Goal: Transaction & Acquisition: Purchase product/service

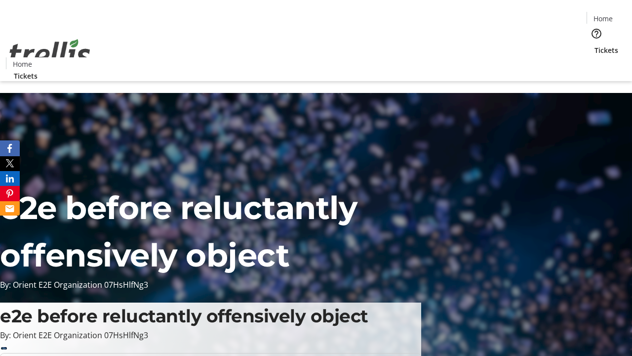
click at [595, 45] on span "Tickets" at bounding box center [607, 50] width 24 height 10
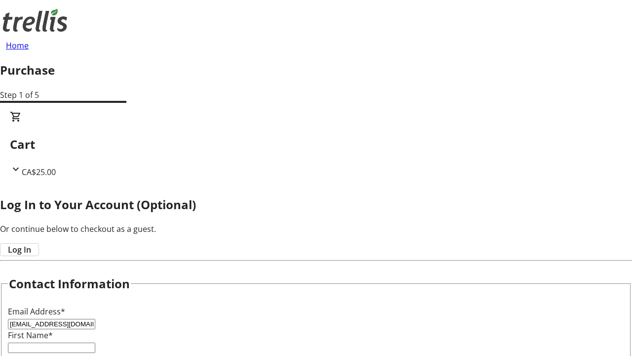
type input "[EMAIL_ADDRESS][DOMAIN_NAME]"
type input "Mya"
type input "[PERSON_NAME]"
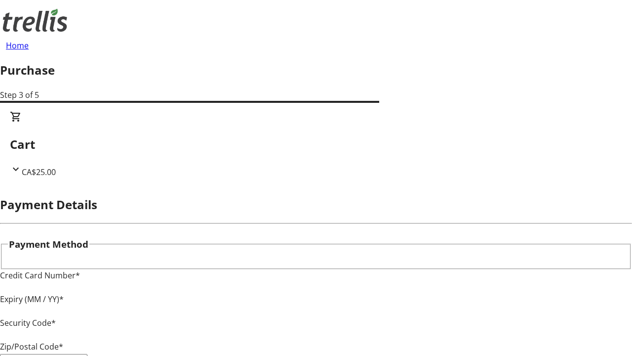
type input "V1Y 0C2"
